Goal: Transaction & Acquisition: Purchase product/service

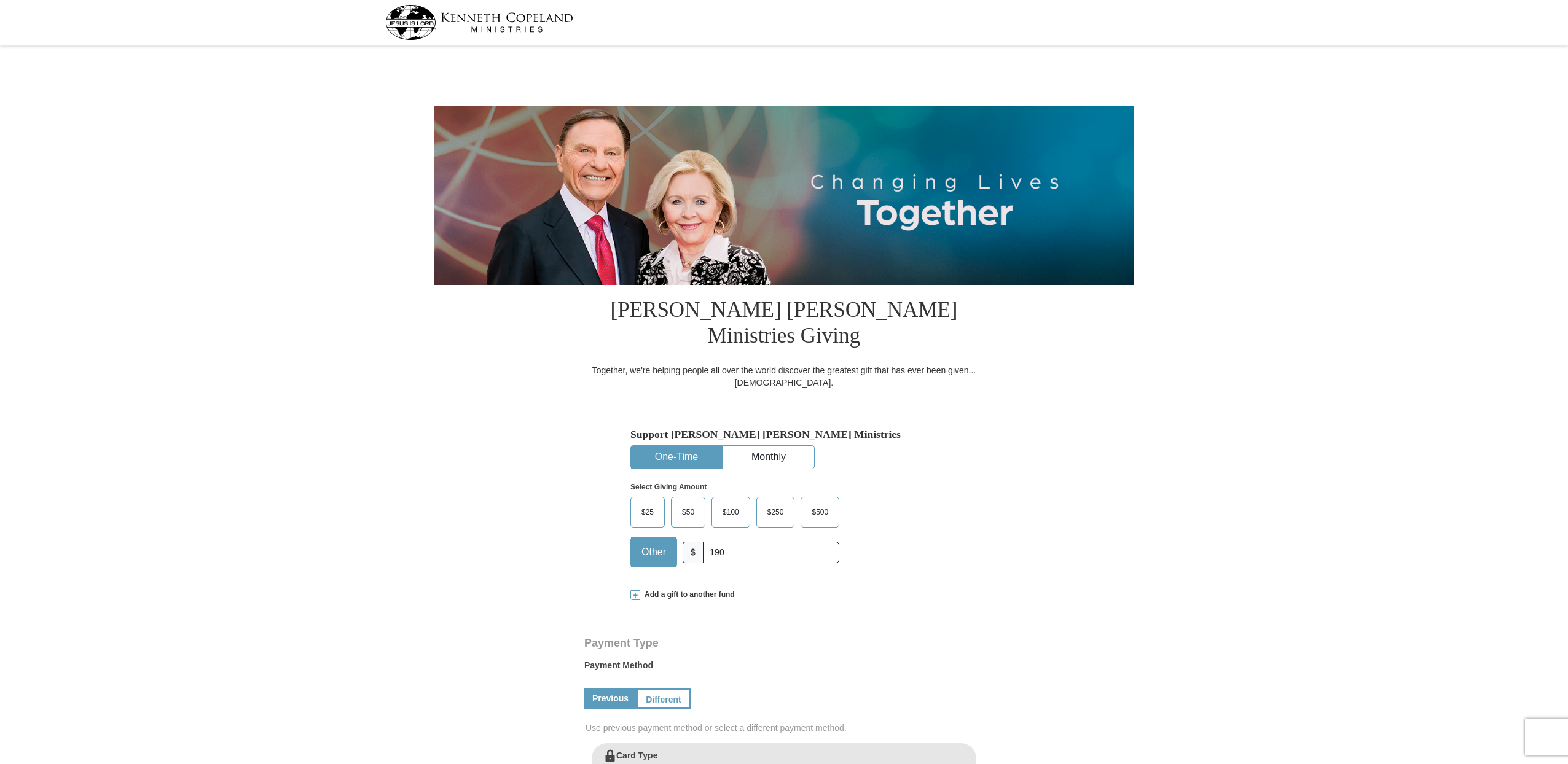
select select "OK"
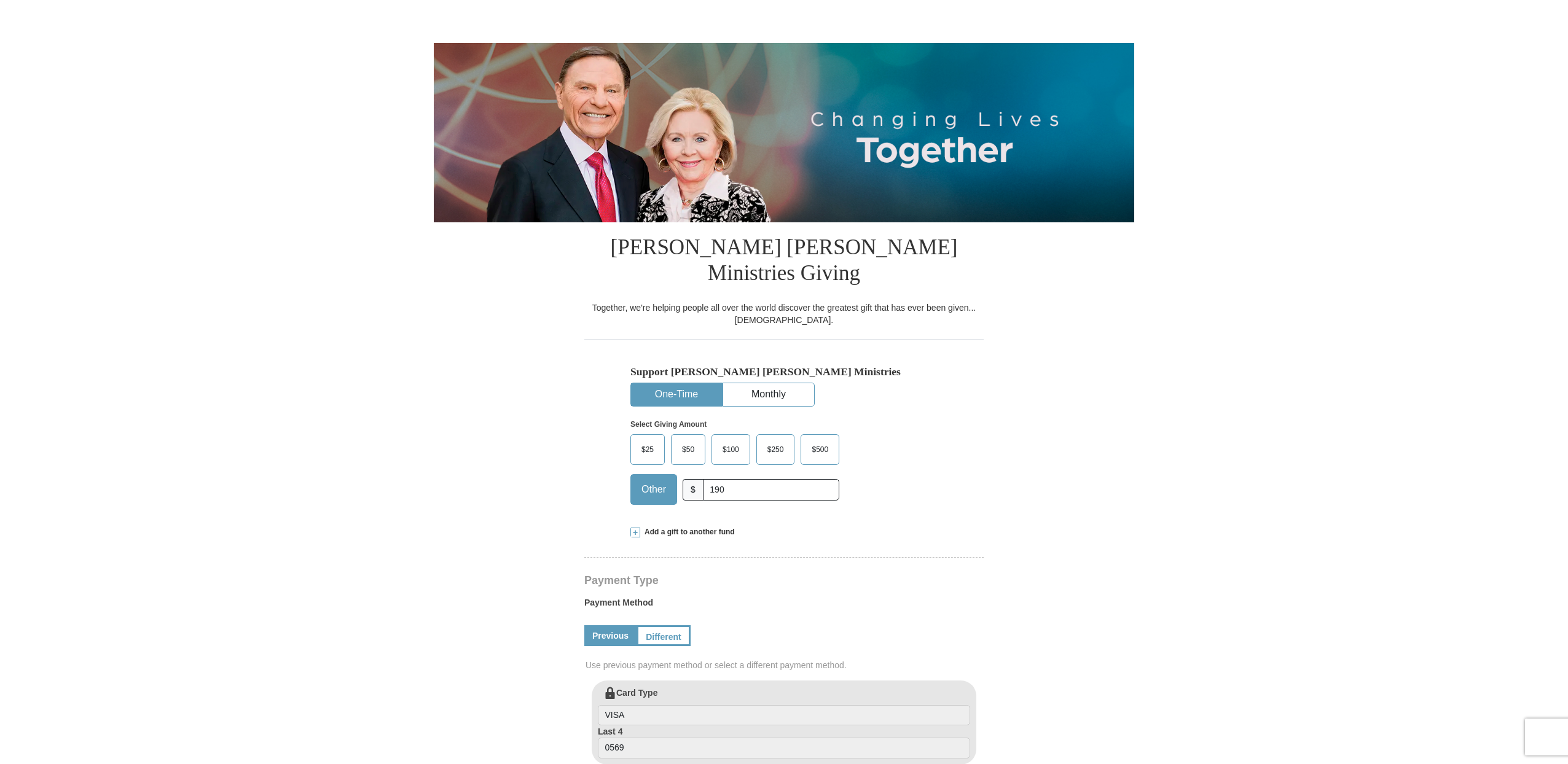
scroll to position [22, 0]
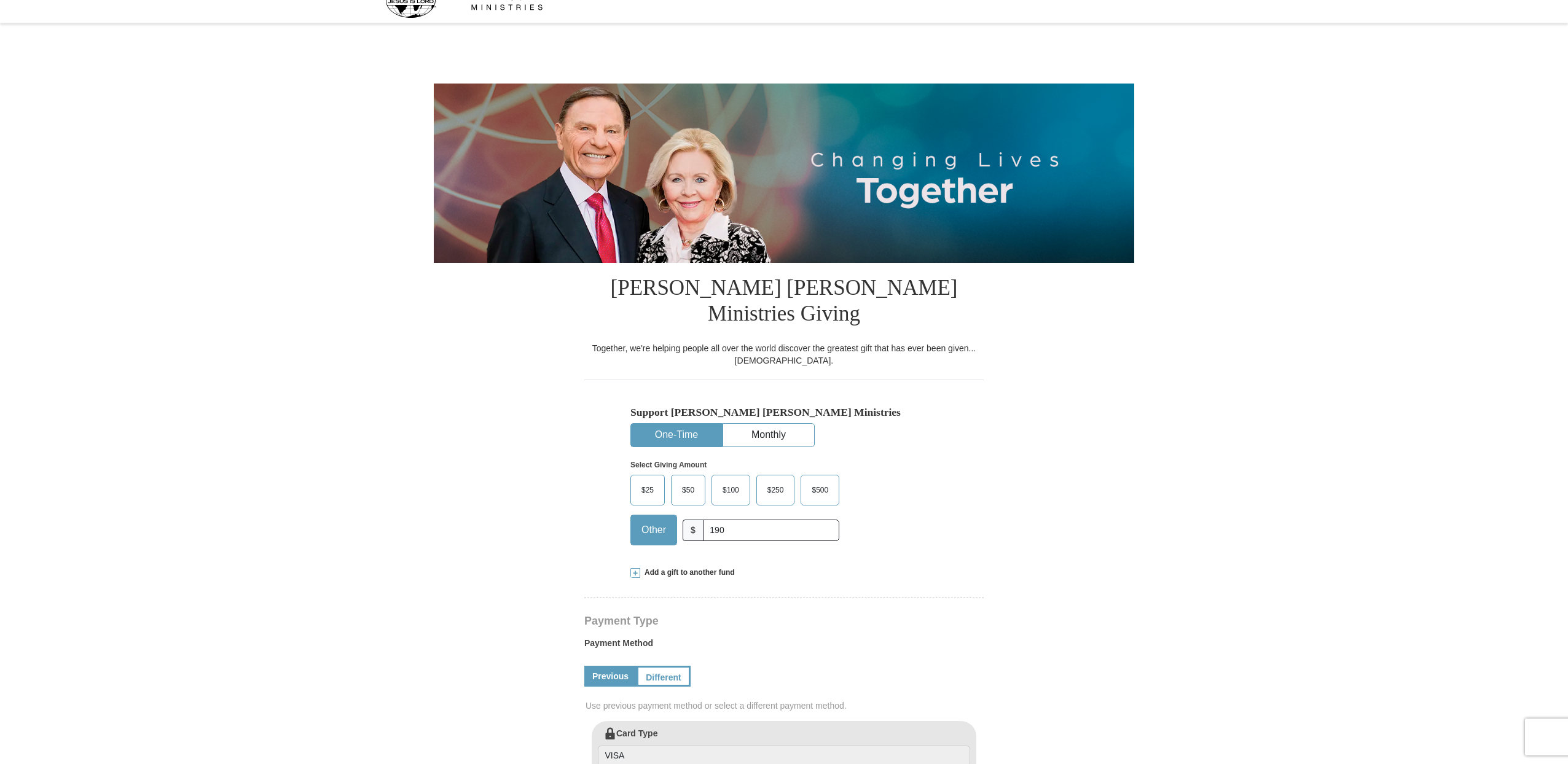
click at [729, 519] on input "190" at bounding box center [771, 529] width 136 height 21
click at [644, 521] on span "Other" at bounding box center [654, 530] width 37 height 18
click at [0, 0] on input "Other" at bounding box center [0, 0] width 0 height 0
drag, startPoint x: 734, startPoint y: 503, endPoint x: 703, endPoint y: 503, distance: 31.0
click at [703, 519] on input "190" at bounding box center [771, 529] width 136 height 21
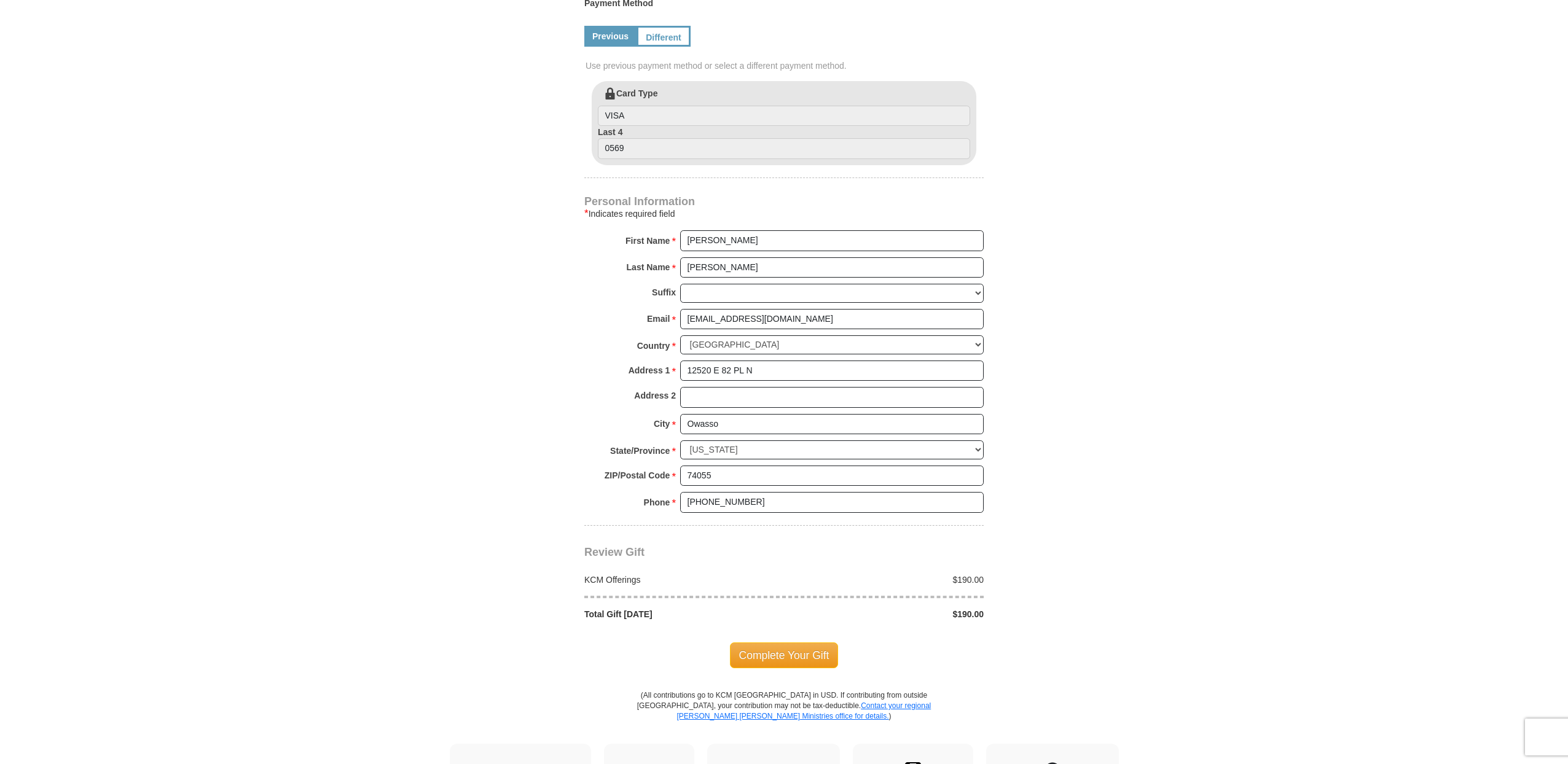
scroll to position [663, 0]
type input "190.00"
click at [771, 642] on span "Complete Your Gift" at bounding box center [784, 654] width 109 height 26
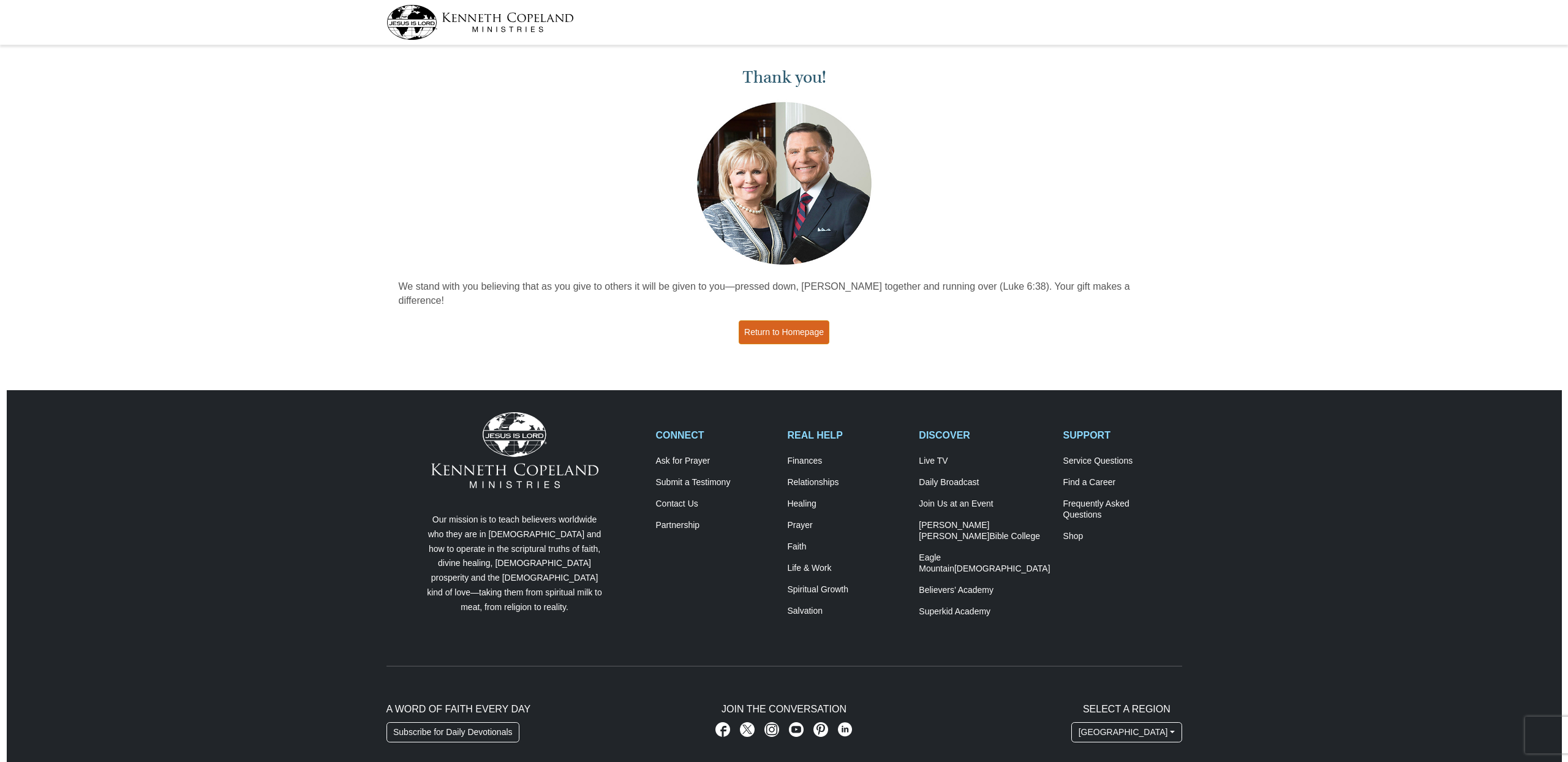
click at [768, 320] on link "Return to Homepage" at bounding box center [784, 332] width 91 height 24
